Goal: Information Seeking & Learning: Learn about a topic

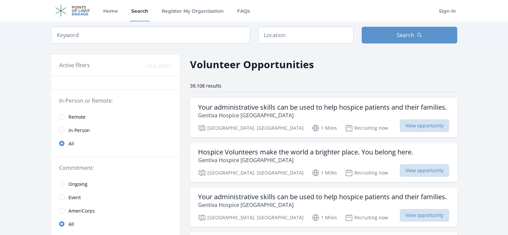
scroll to position [1671, 0]
click at [133, 31] on input "search" at bounding box center [150, 35] width 199 height 17
click at [290, 33] on input "text" at bounding box center [306, 35] width 96 height 17
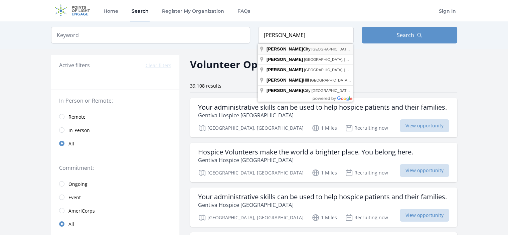
type input "[GEOGRAPHIC_DATA], [GEOGRAPHIC_DATA], [GEOGRAPHIC_DATA]"
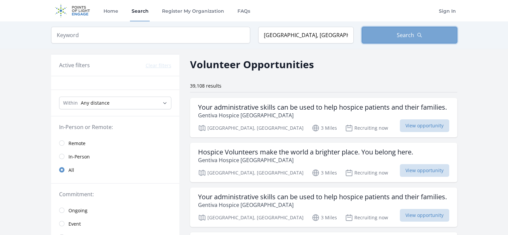
click at [385, 33] on button "Search" at bounding box center [410, 35] width 96 height 17
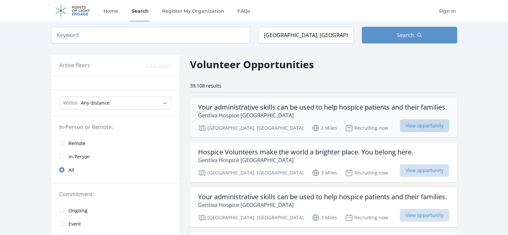
click at [418, 123] on span "View opportunity" at bounding box center [424, 125] width 49 height 13
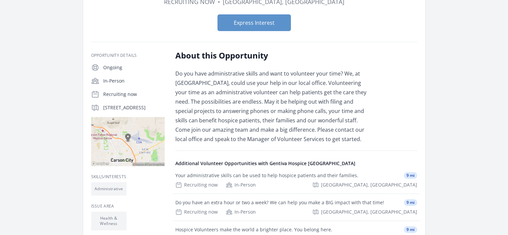
scroll to position [100, 0]
